Goal: Task Accomplishment & Management: Complete application form

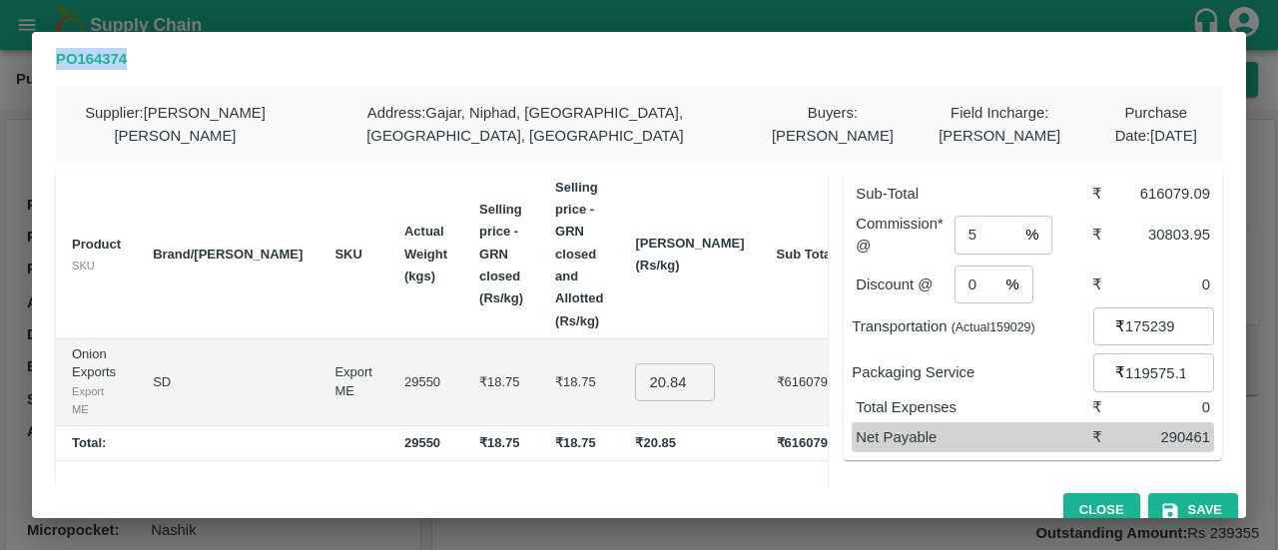
scroll to position [104, 0]
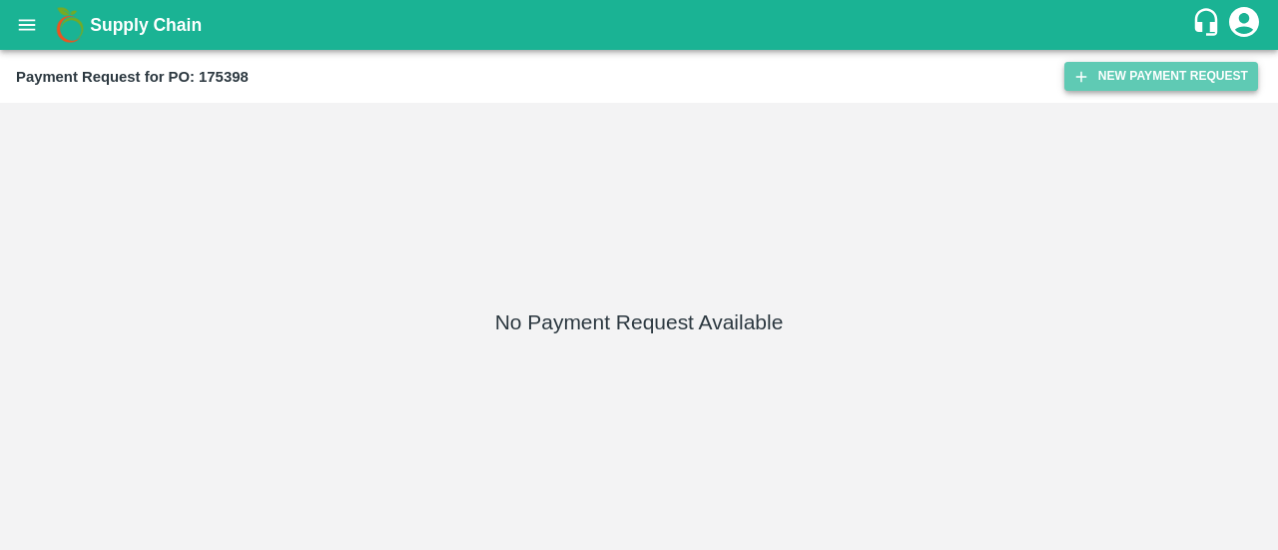
click at [1131, 72] on button "New Payment Request" at bounding box center [1161, 76] width 194 height 29
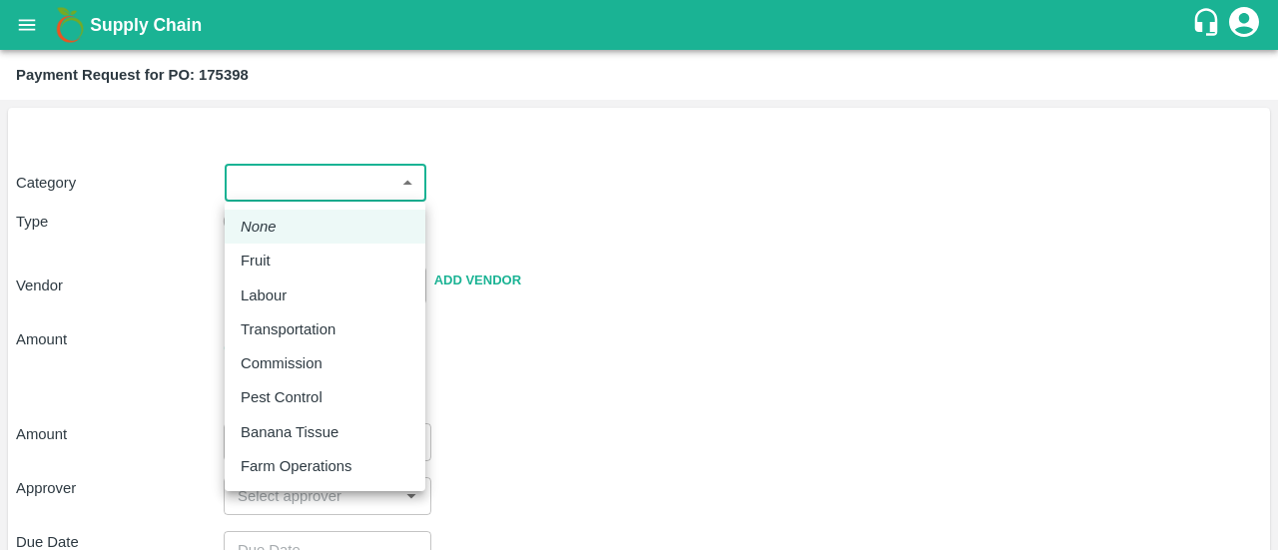
click at [278, 185] on body "Supply Chain Payment Request for PO: 175398 Category ​ ​ Type Advance Bill Vend…" at bounding box center [639, 275] width 1278 height 550
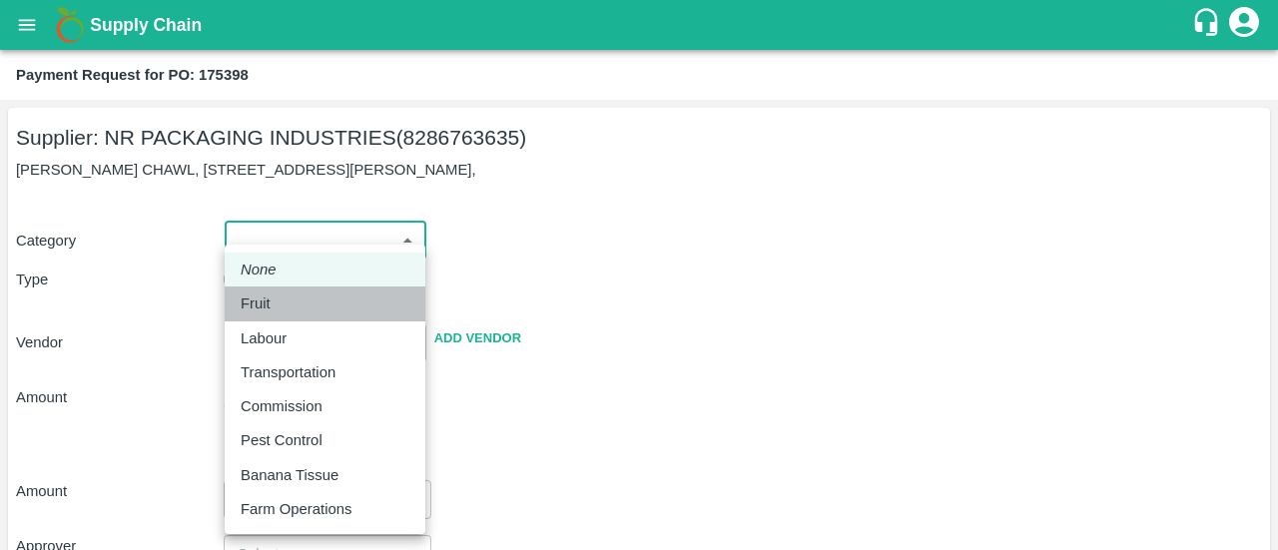
click at [272, 307] on div "Fruit" at bounding box center [261, 304] width 40 height 22
type input "1"
type input "NR PACKAGING INDUSTRIES - 8286763635(Supplier)"
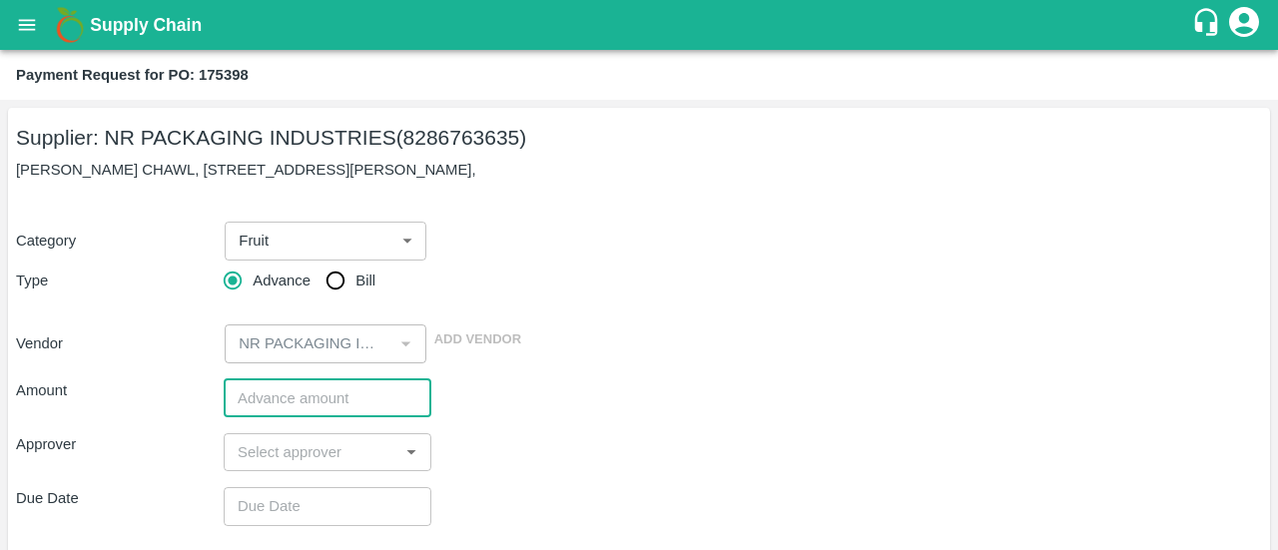
click at [276, 403] on input "number" at bounding box center [328, 398] width 208 height 38
paste input "676132"
type input "676132"
click at [258, 454] on input "input" at bounding box center [311, 452] width 163 height 26
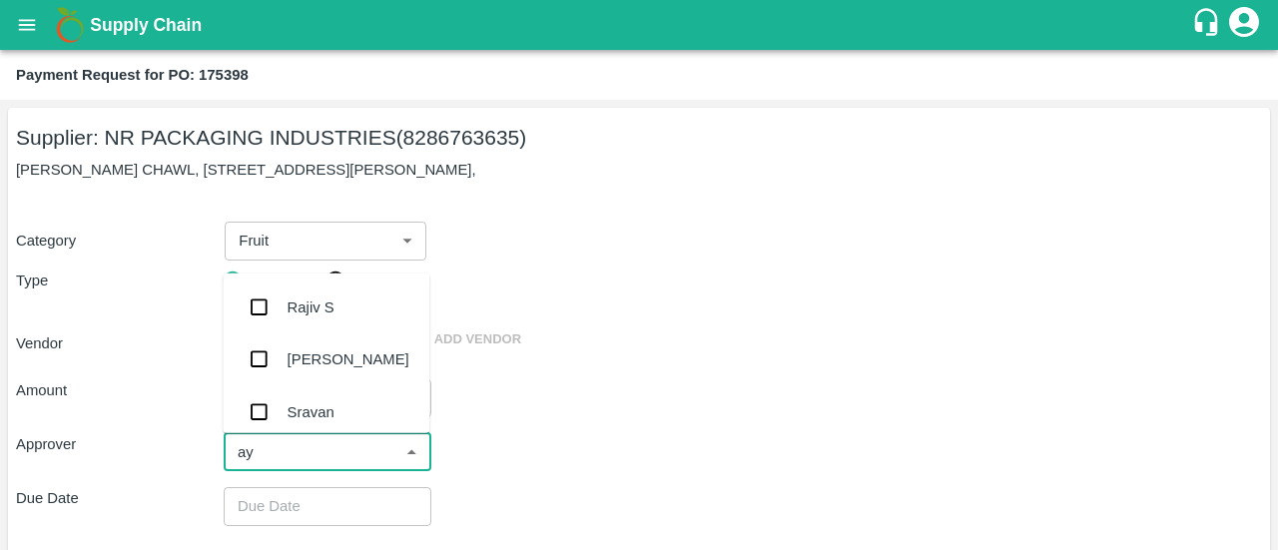
type input "ayu"
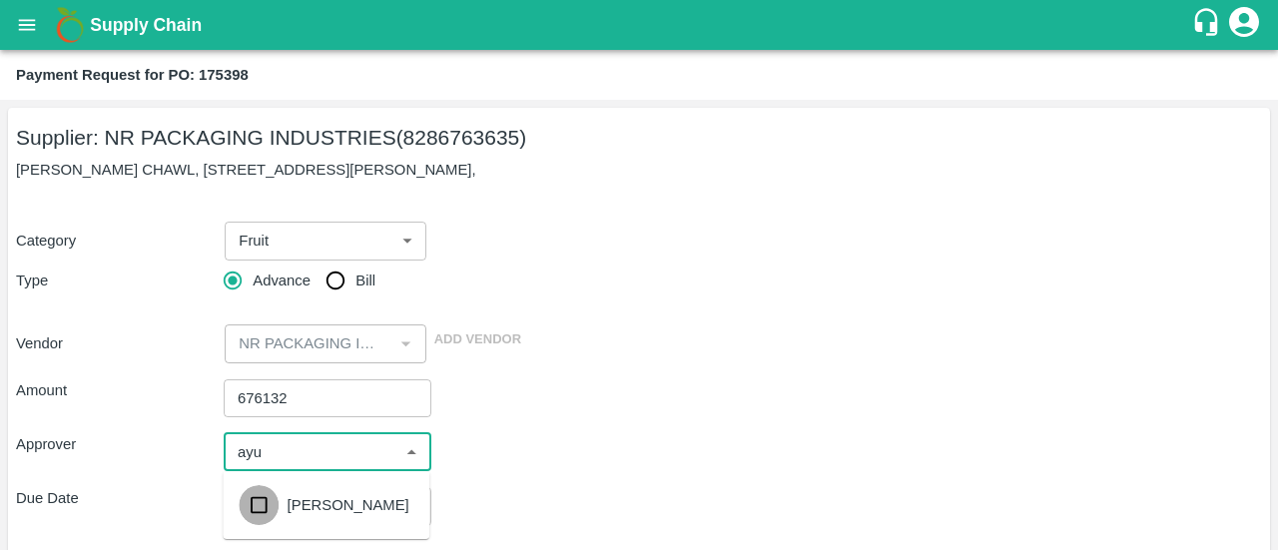
click at [256, 500] on input "checkbox" at bounding box center [259, 505] width 40 height 40
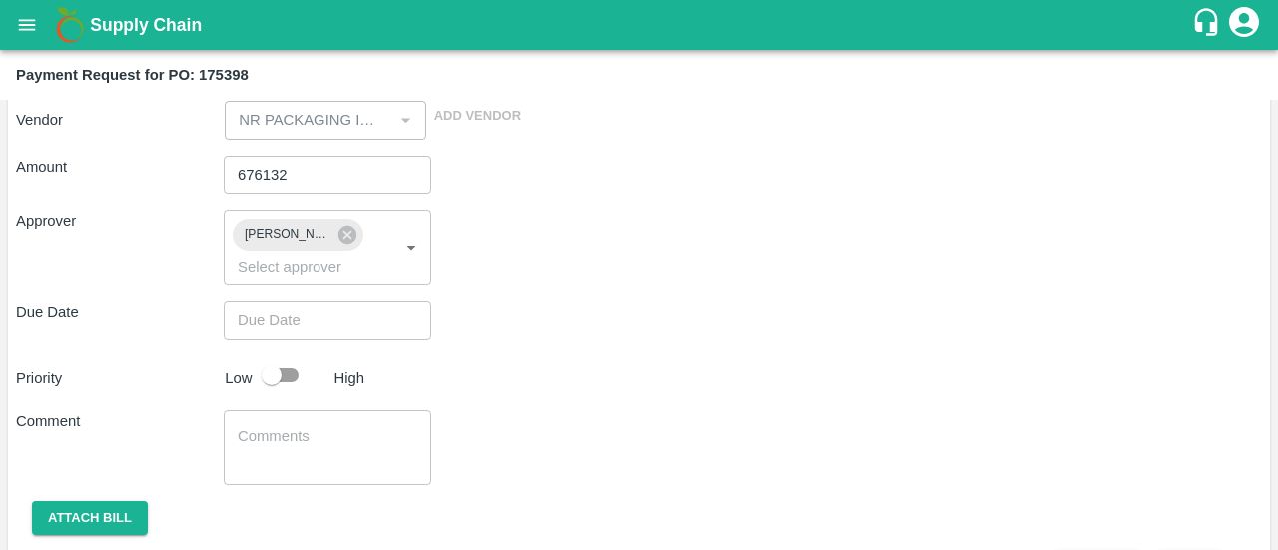
scroll to position [227, 0]
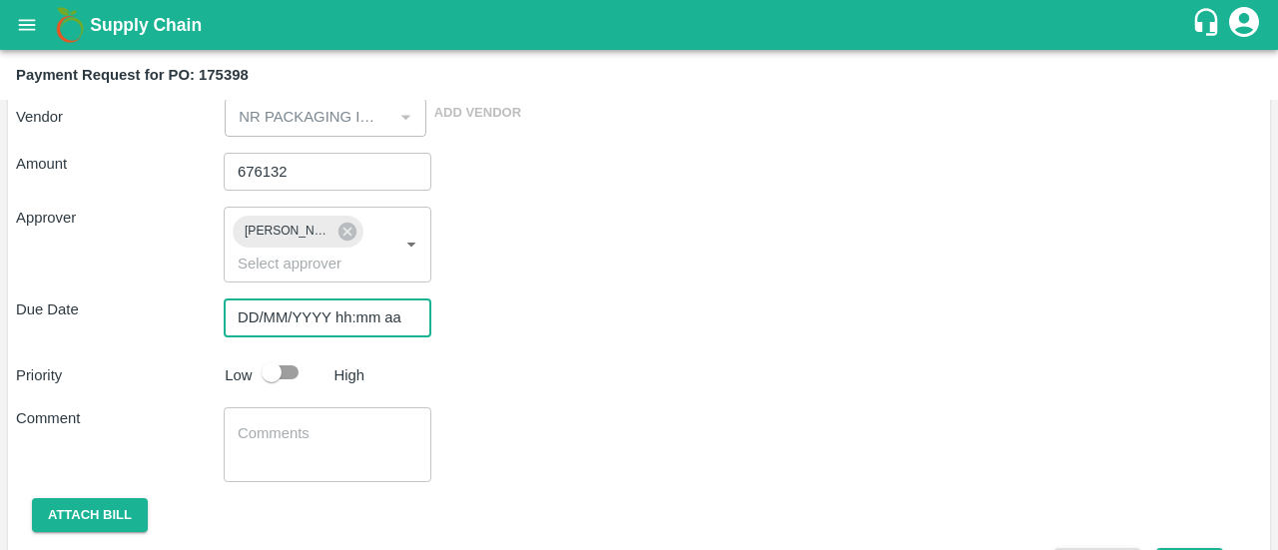
type input "DD/MM/YYYY hh:mm aa"
click at [360, 316] on input "DD/MM/YYYY hh:mm aa" at bounding box center [321, 318] width 194 height 38
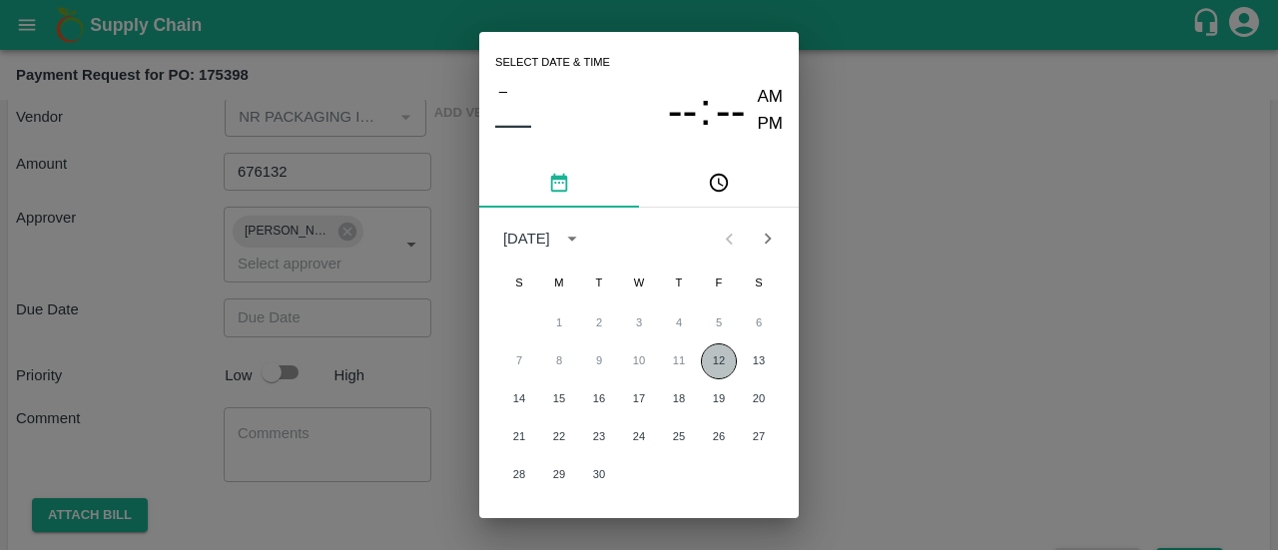
click at [724, 358] on button "12" at bounding box center [719, 362] width 36 height 36
type input "[DATE] 12:00 AM"
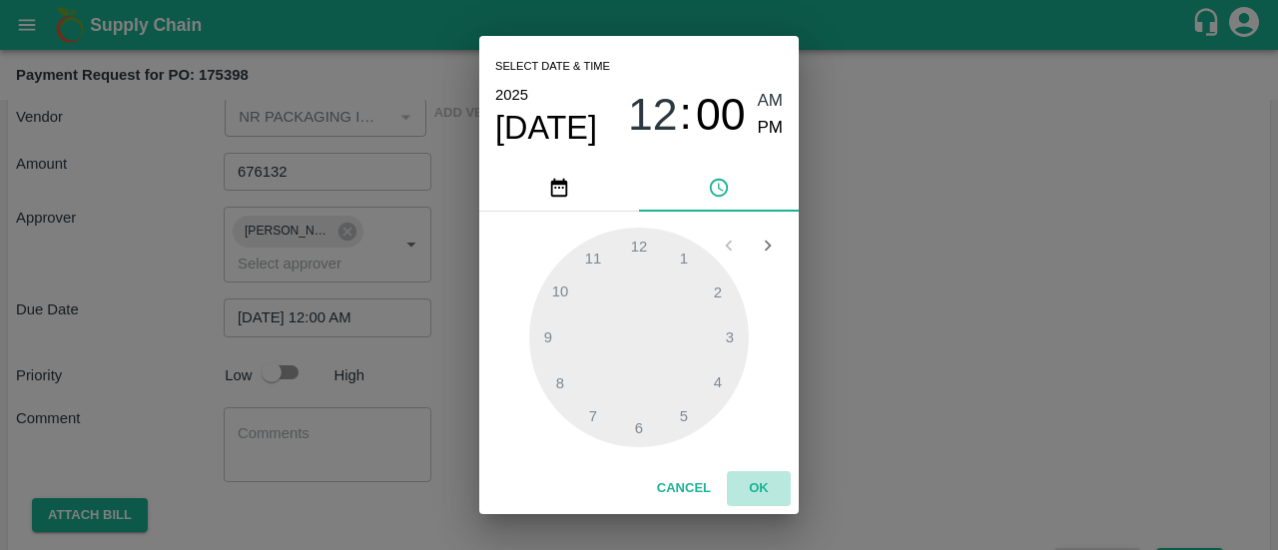
click at [765, 496] on button "OK" at bounding box center [759, 488] width 64 height 35
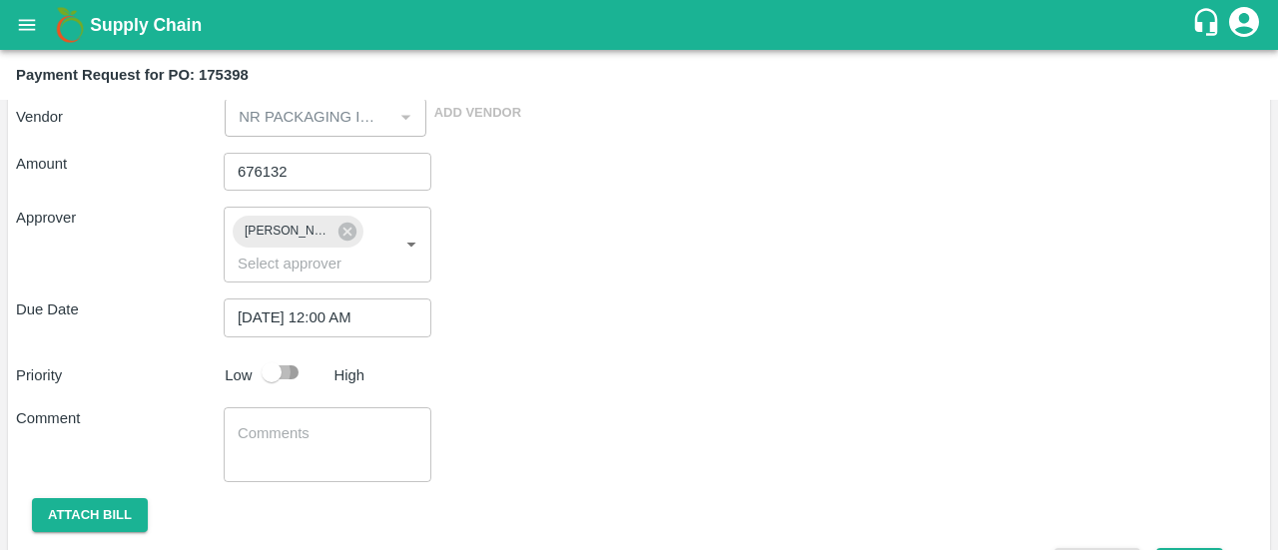
click at [275, 368] on input "checkbox" at bounding box center [272, 372] width 114 height 38
checkbox input "true"
click at [238, 444] on textarea at bounding box center [328, 444] width 180 height 42
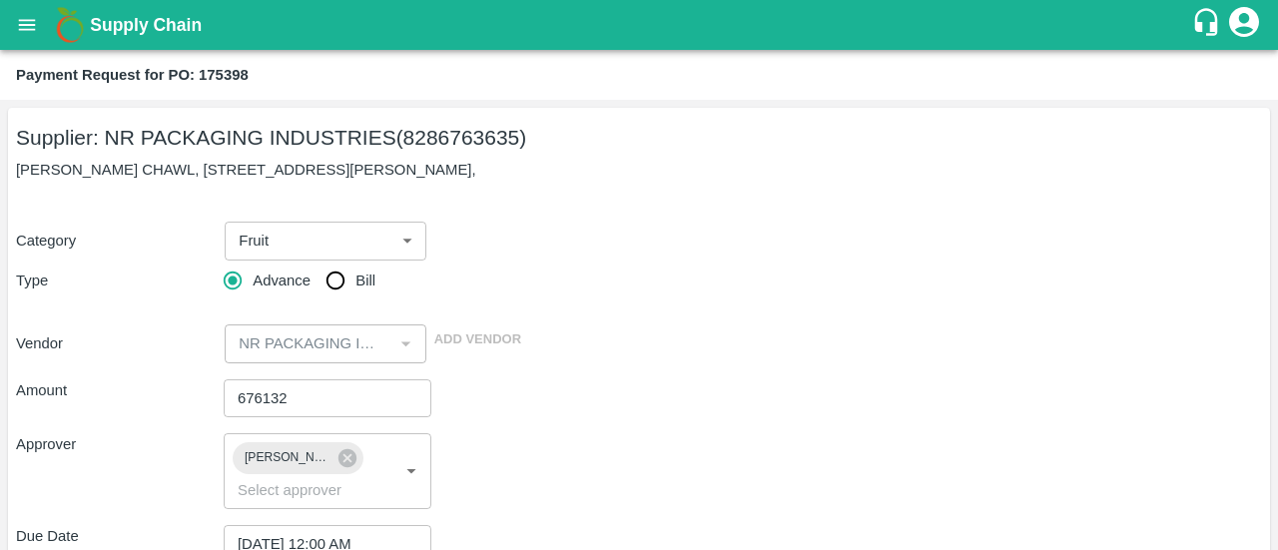
scroll to position [284, 0]
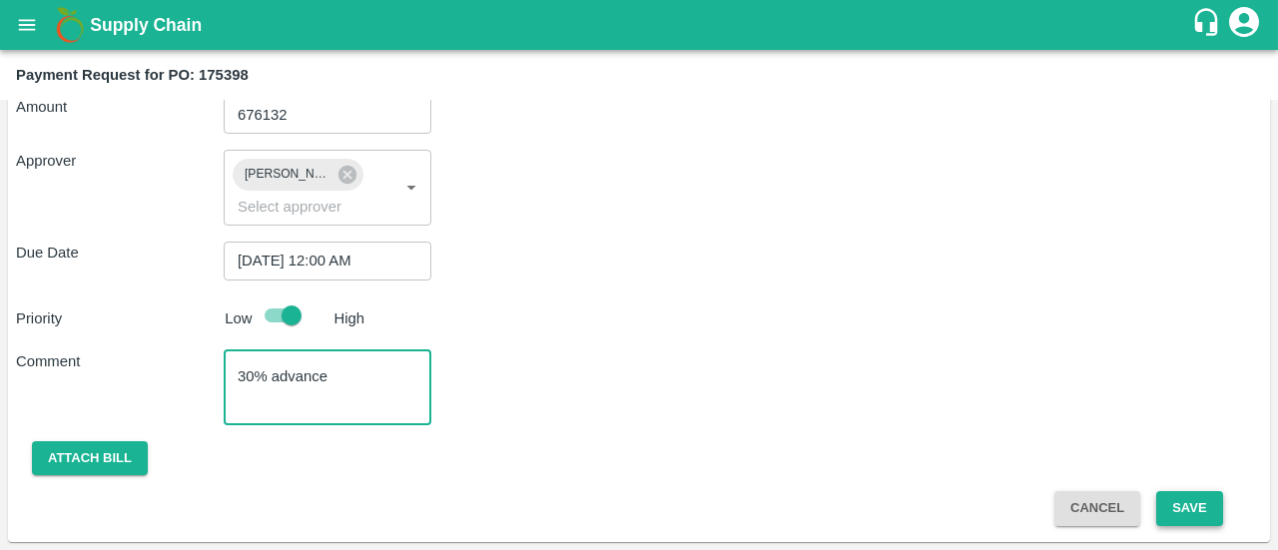
type textarea "30% advance"
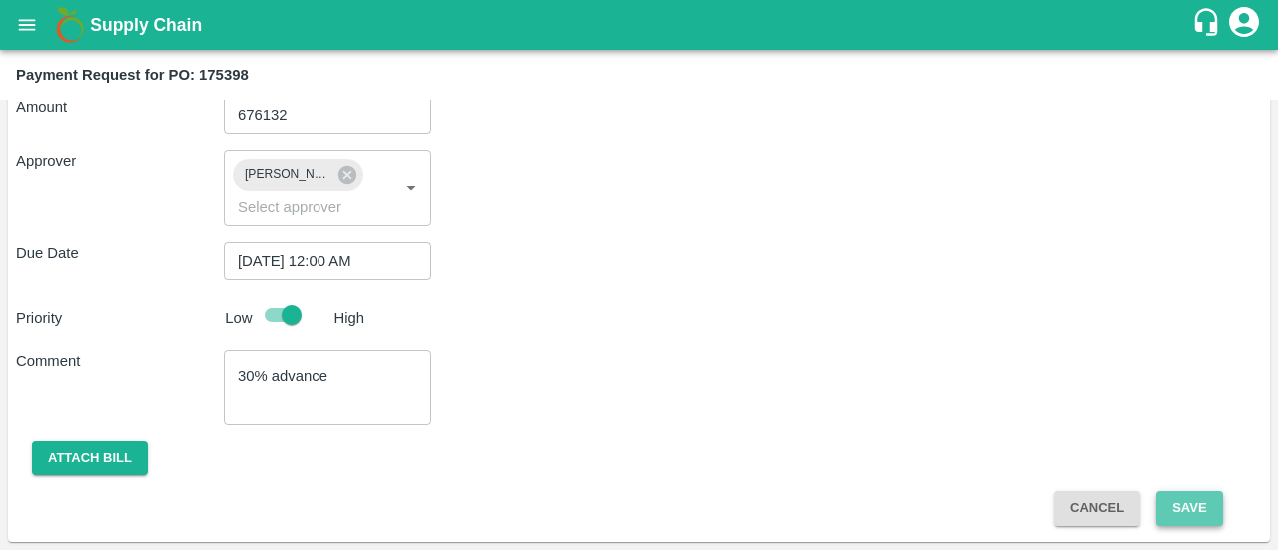
click at [1189, 507] on button "Save" at bounding box center [1189, 508] width 66 height 35
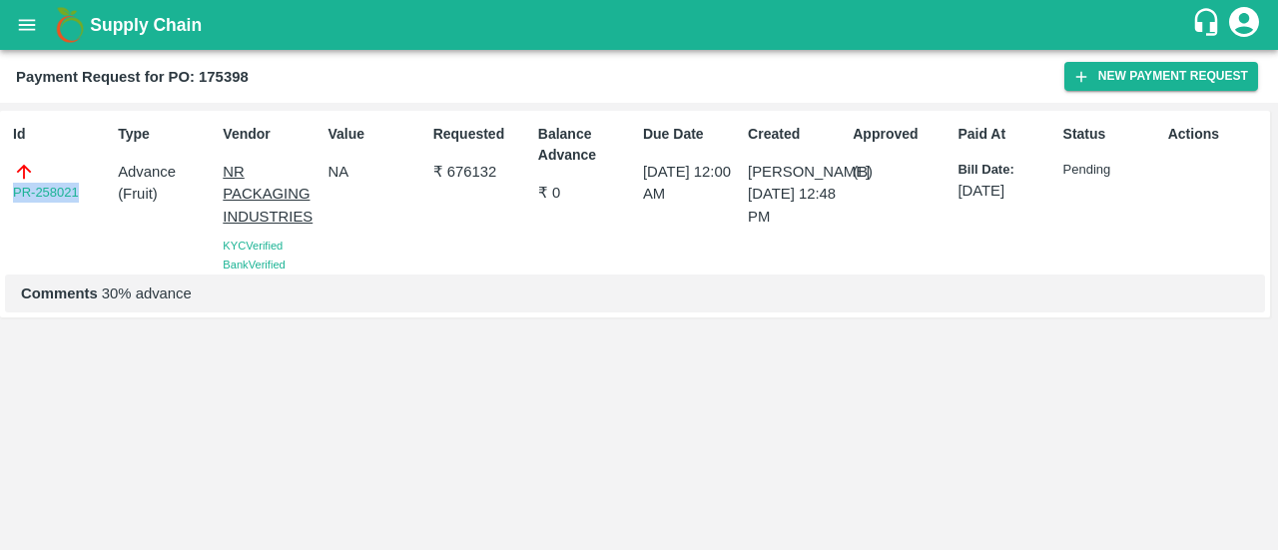
drag, startPoint x: 92, startPoint y: 194, endPoint x: 0, endPoint y: 180, distance: 92.9
click at [0, 180] on div "Id PR-258021 Type Advance ( Fruit ) Vendor NR PACKAGING INDUSTRIES KYC Verified…" at bounding box center [635, 214] width 1270 height 207
copy link "PR-258021"
